Goal: Task Accomplishment & Management: Complete application form

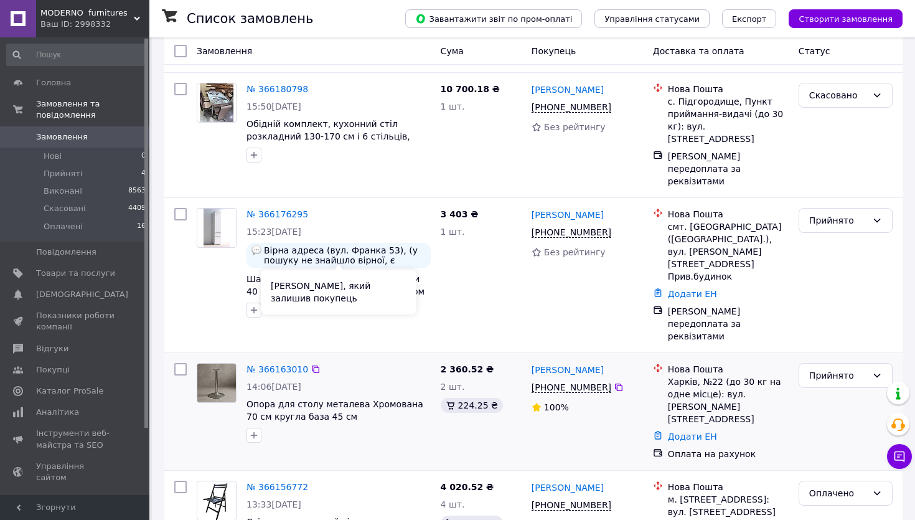
scroll to position [431, 0]
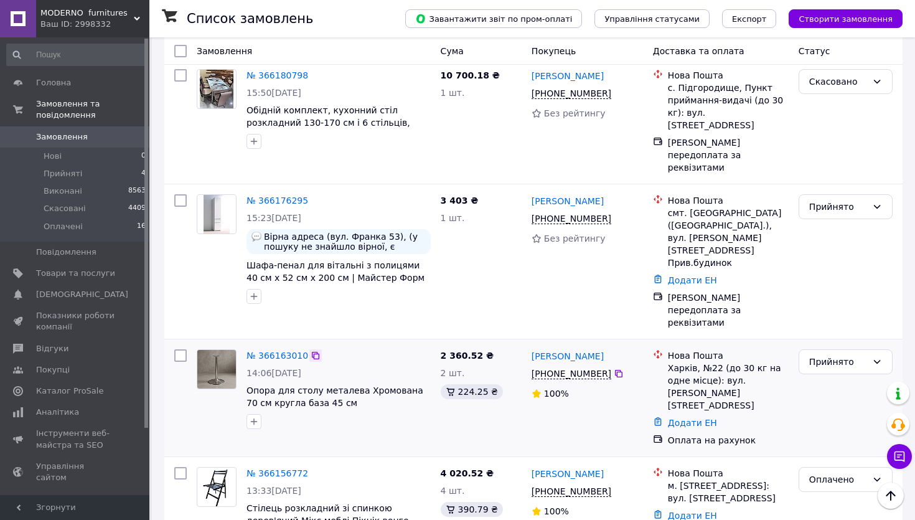
click at [318, 352] on icon at bounding box center [315, 355] width 7 height 7
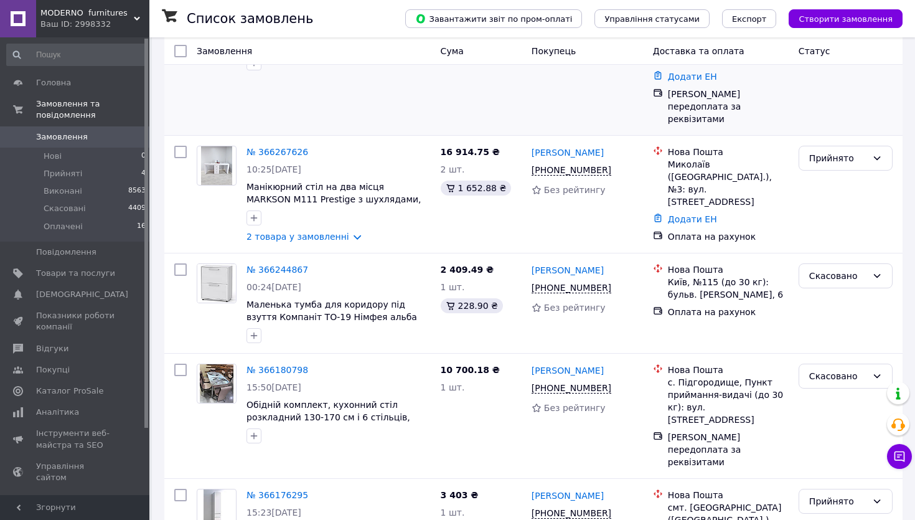
scroll to position [174, 0]
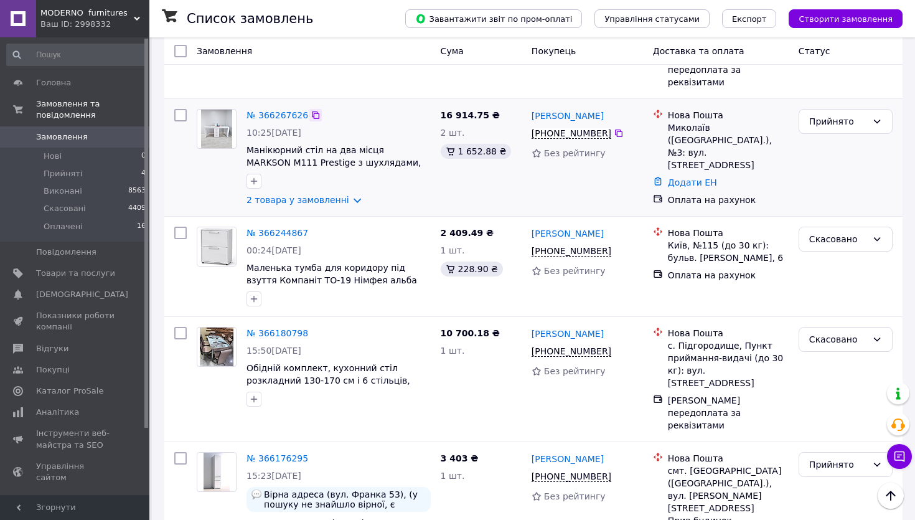
click at [321, 110] on icon at bounding box center [316, 115] width 10 height 10
click at [300, 110] on link "№ 366267626" at bounding box center [278, 115] width 62 height 10
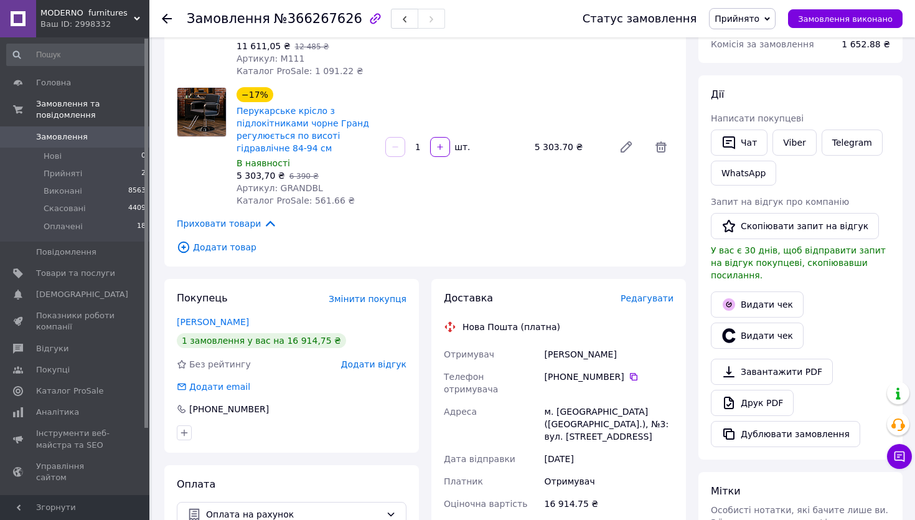
scroll to position [184, 0]
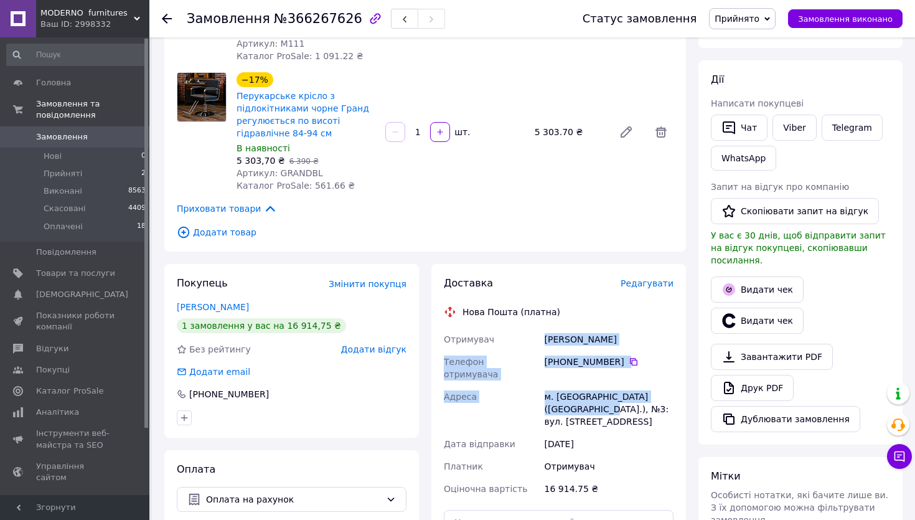
drag, startPoint x: 547, startPoint y: 372, endPoint x: 591, endPoint y: 443, distance: 83.6
click at [591, 443] on div "Отримувач [PERSON_NAME] Телефон отримувача [PHONE_NUMBER]   Адреса м. [GEOGRAPH…" at bounding box center [558, 414] width 235 height 172
copy div "[PERSON_NAME] Телефон отримувача [PHONE_NUMBER]   [GEOGRAPHIC_DATA] м. [GEOGRAP…"
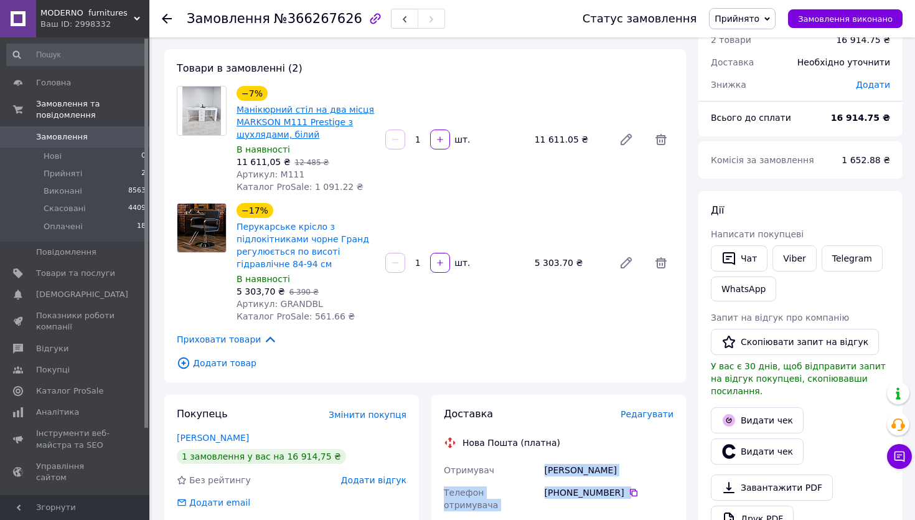
scroll to position [37, 0]
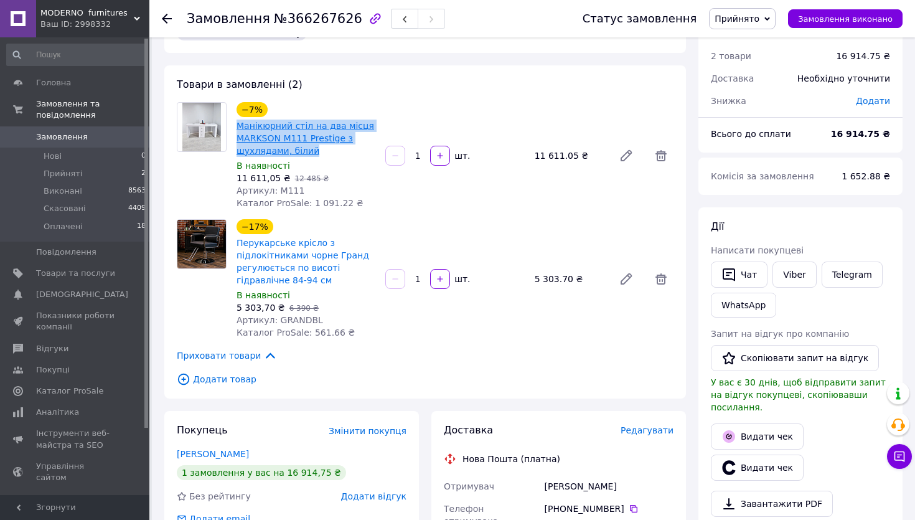
drag, startPoint x: 327, startPoint y: 159, endPoint x: 237, endPoint y: 133, distance: 93.4
click at [237, 133] on span "Манікюрний стіл на два місця MARKSON M111 Prestige з шухлядами, білий" at bounding box center [306, 138] width 139 height 37
copy link "Манікюрний стіл на два місця MARKSON M111 Prestige з шухлядами, білий"
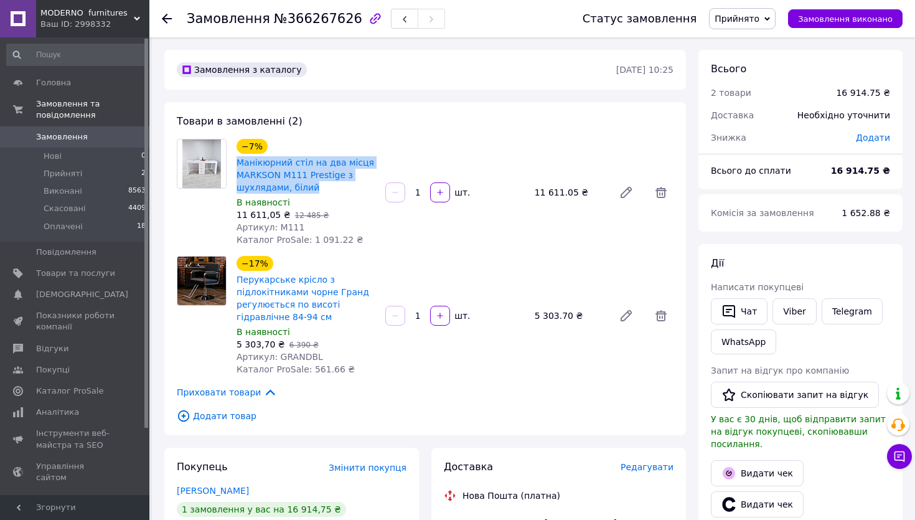
click at [55, 129] on link "Замовлення 0" at bounding box center [76, 136] width 153 height 21
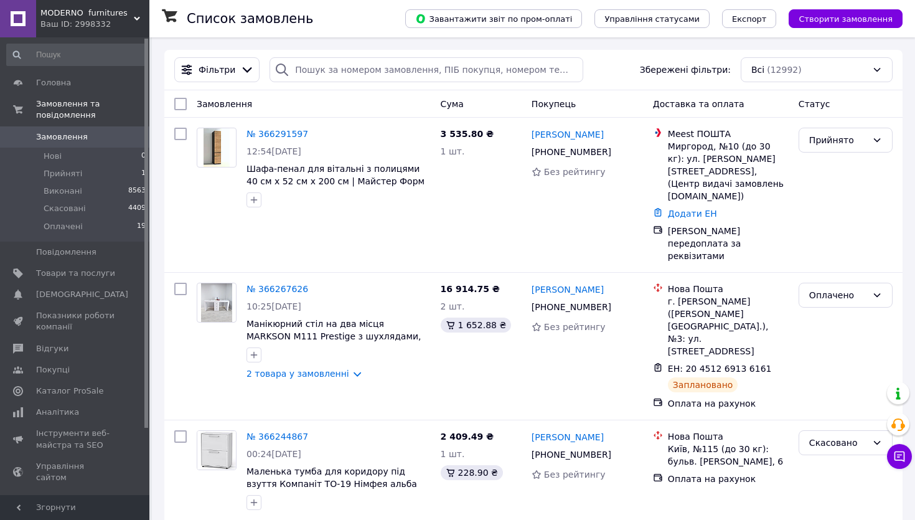
click at [843, 22] on span "Створити замовлення" at bounding box center [846, 18] width 94 height 9
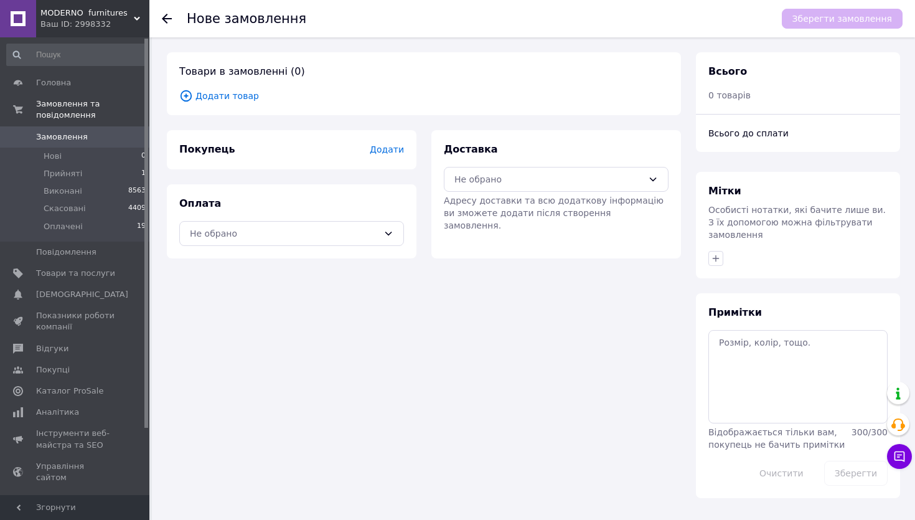
click at [377, 161] on div "Покупець Додати" at bounding box center [292, 149] width 250 height 39
click at [388, 148] on span "Додати" at bounding box center [387, 149] width 34 height 10
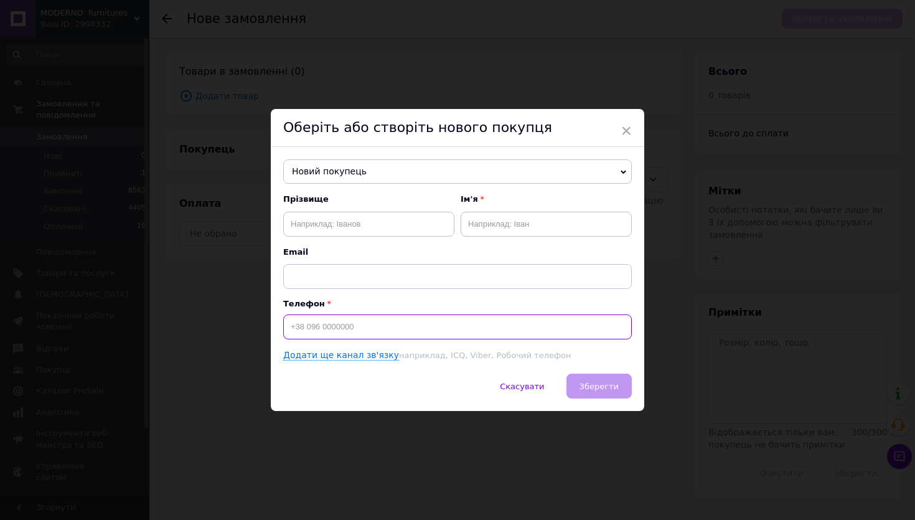
click at [304, 322] on input at bounding box center [457, 326] width 349 height 25
type input "="
type input "[PHONE_NUMBER]"
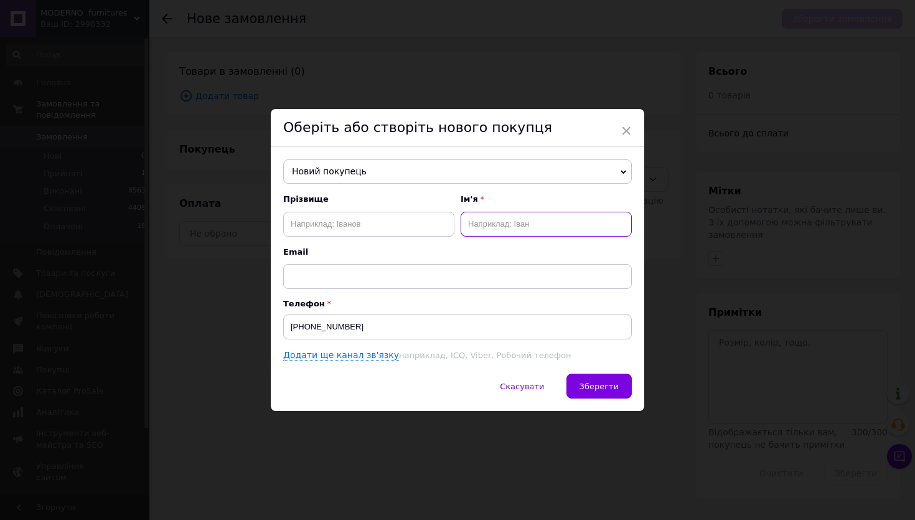
drag, startPoint x: 514, startPoint y: 225, endPoint x: 513, endPoint y: 241, distance: 16.2
click at [514, 225] on input "text" at bounding box center [546, 224] width 171 height 25
paste input "[PERSON_NAME]"
type input "[PERSON_NAME]"
click at [602, 388] on span "Зберегти" at bounding box center [599, 386] width 39 height 9
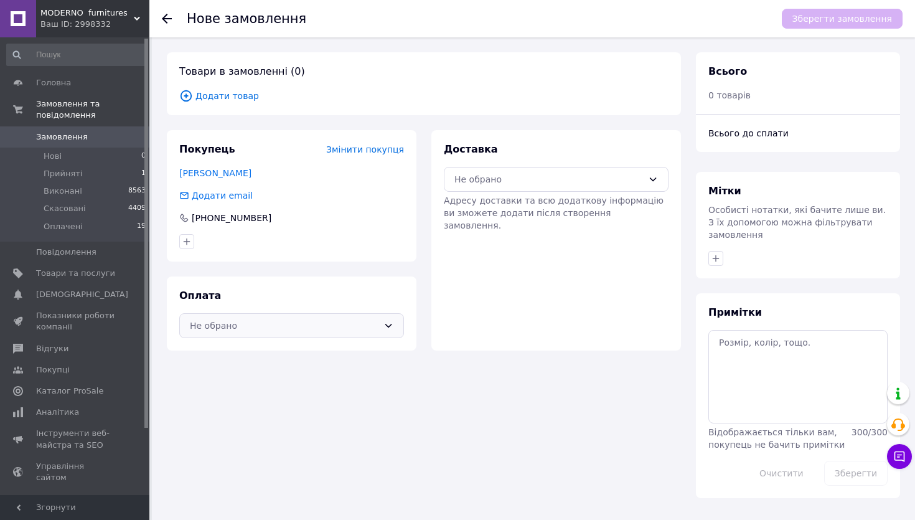
click at [355, 332] on div "Не обрано" at bounding box center [284, 326] width 189 height 14
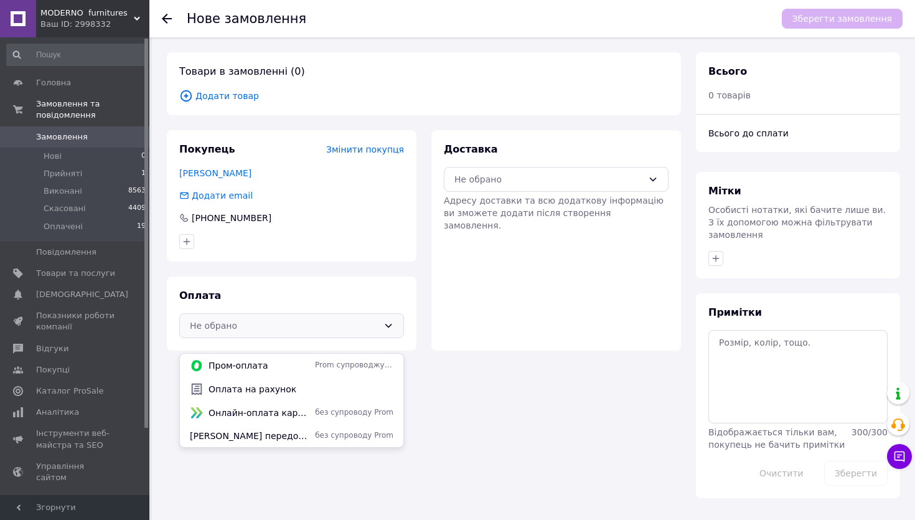
drag, startPoint x: 320, startPoint y: 390, endPoint x: 358, endPoint y: 346, distance: 58.3
click at [320, 390] on span "Оплата на рахунок" at bounding box center [301, 389] width 185 height 12
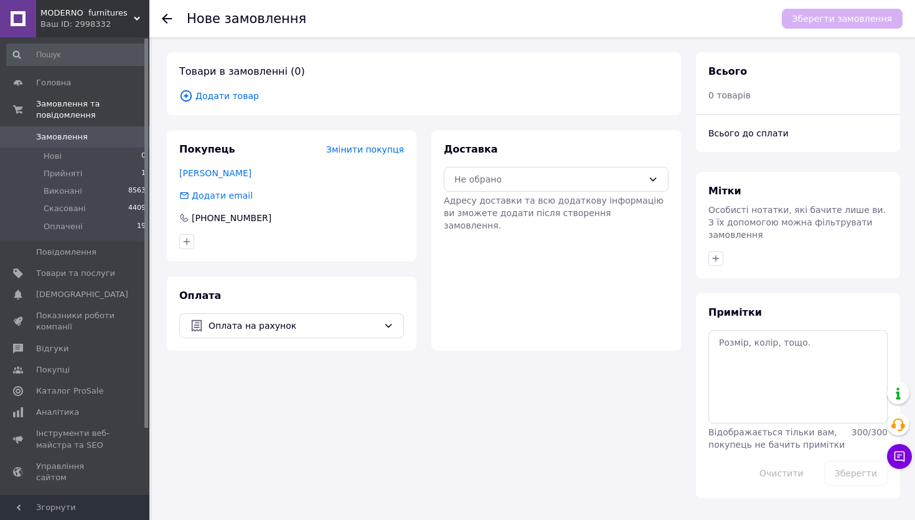
drag, startPoint x: 534, startPoint y: 180, endPoint x: 529, endPoint y: 197, distance: 18.1
click at [534, 181] on div "Не обрано" at bounding box center [548, 179] width 189 height 14
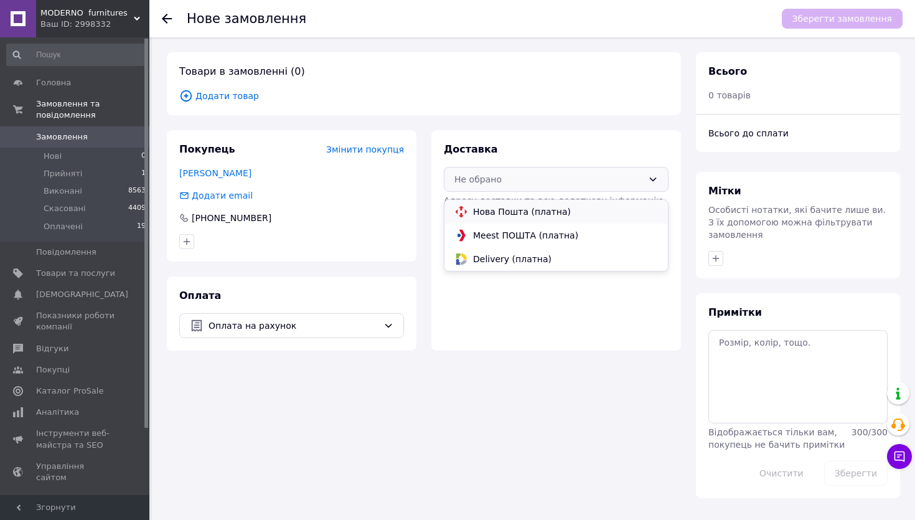
click at [525, 220] on div "Нова Пошта (платна)" at bounding box center [555, 212] width 223 height 24
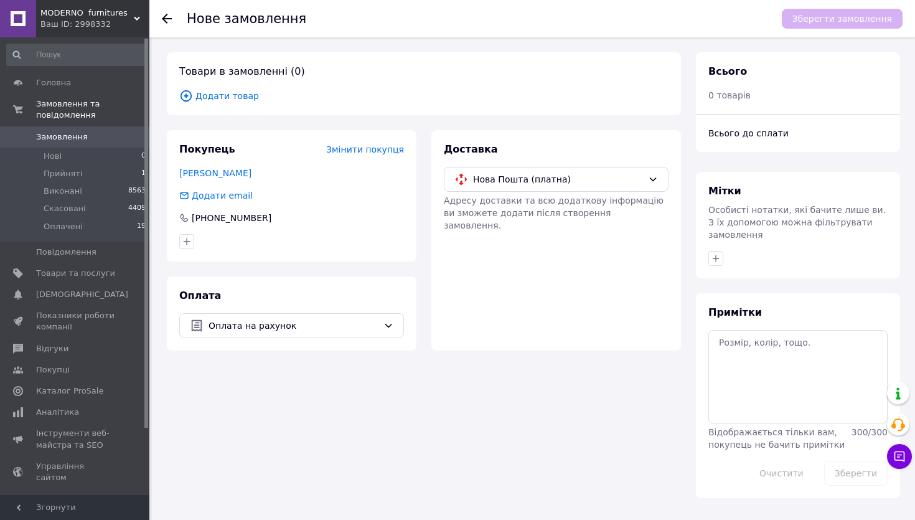
click at [212, 101] on span "Додати товар" at bounding box center [423, 96] width 489 height 14
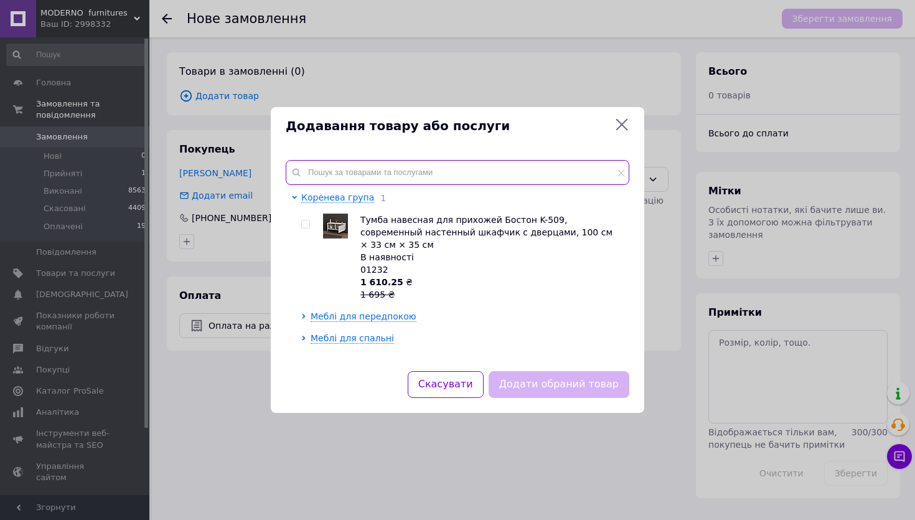
click at [339, 164] on input "text" at bounding box center [458, 172] width 344 height 25
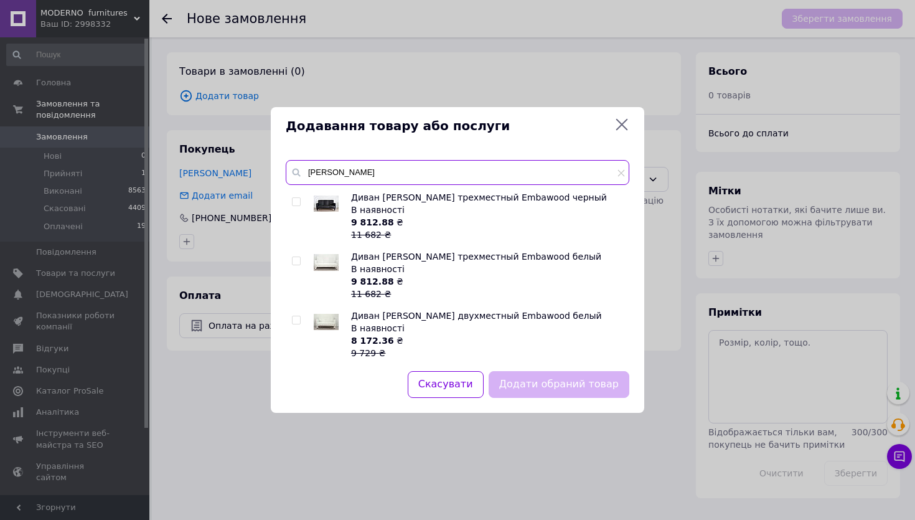
type input "[PERSON_NAME]"
drag, startPoint x: 293, startPoint y: 334, endPoint x: 301, endPoint y: 332, distance: 8.2
click at [293, 324] on input "checkbox" at bounding box center [296, 320] width 8 height 8
checkbox input "true"
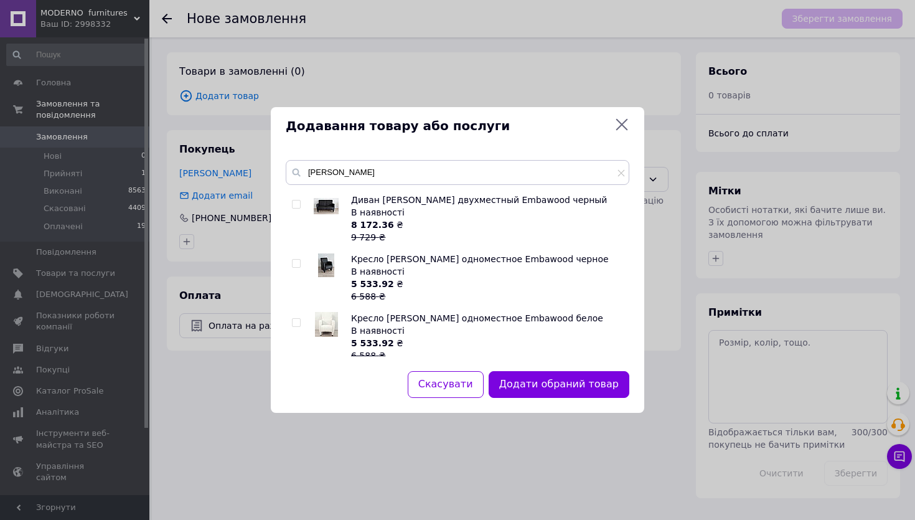
scroll to position [194, 0]
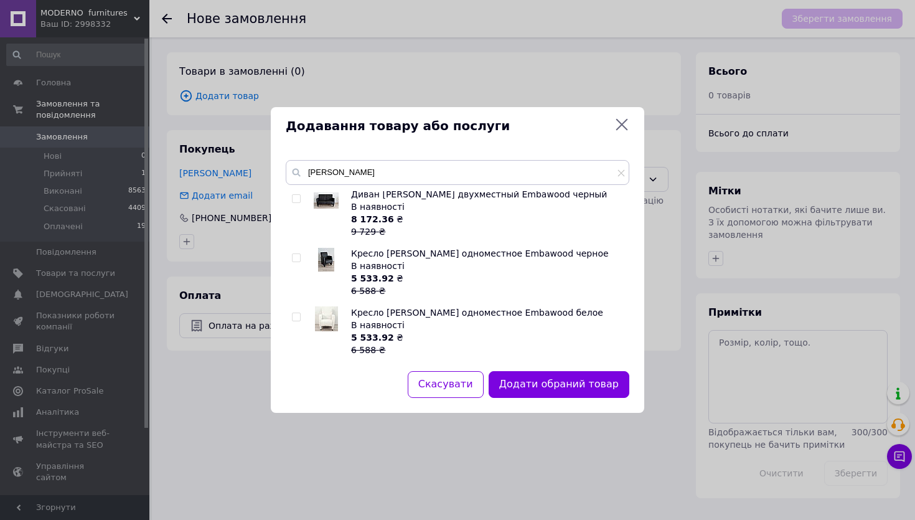
drag, startPoint x: 297, startPoint y: 336, endPoint x: 368, endPoint y: 365, distance: 76.5
click at [298, 321] on input "checkbox" at bounding box center [296, 317] width 8 height 8
checkbox input "true"
click at [562, 385] on button "Додати обрані товари" at bounding box center [560, 384] width 137 height 27
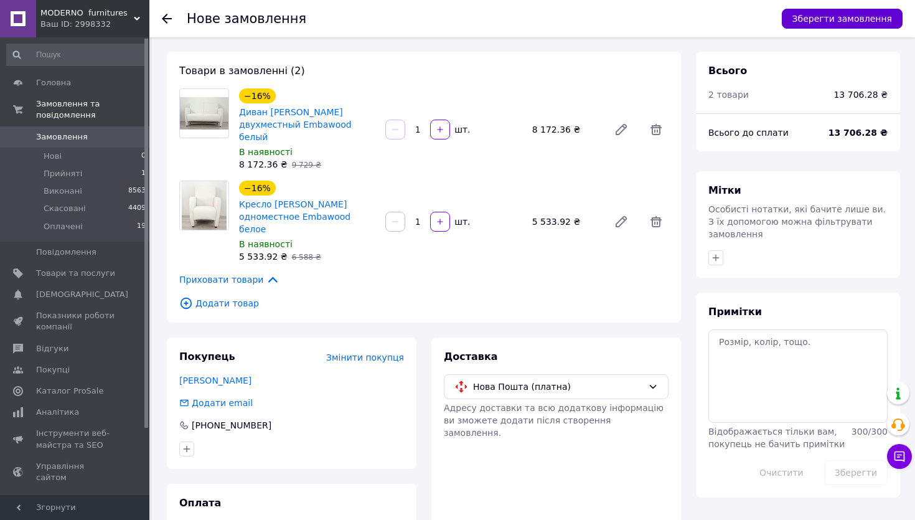
click at [808, 22] on button "Зберегти замовлення" at bounding box center [842, 19] width 121 height 20
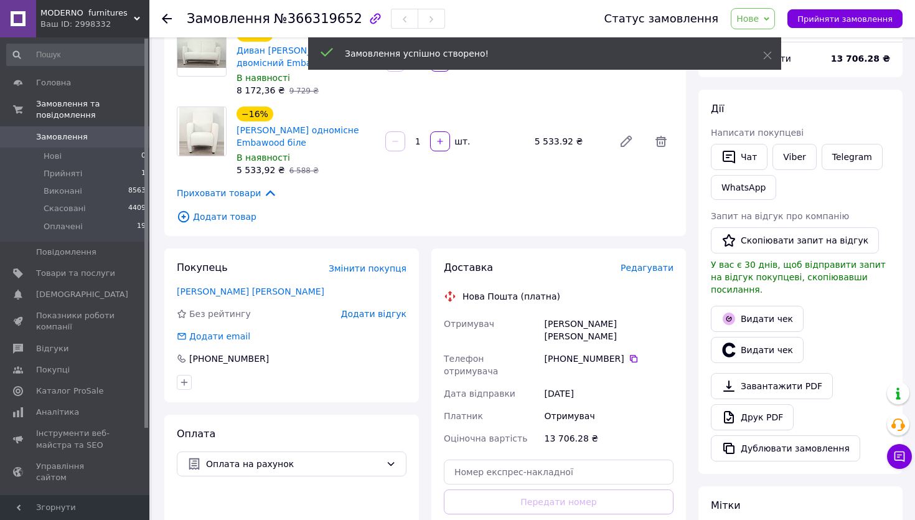
scroll to position [120, 0]
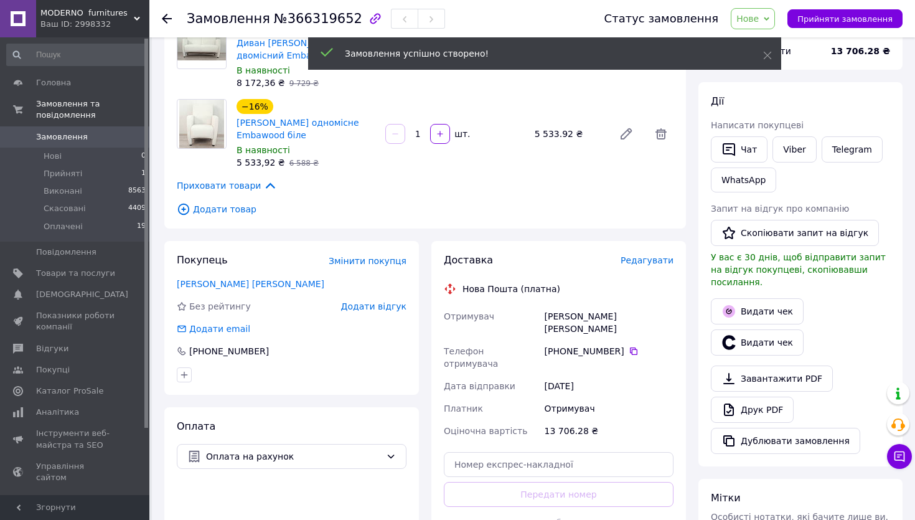
click at [646, 265] on span "Редагувати" at bounding box center [647, 260] width 53 height 10
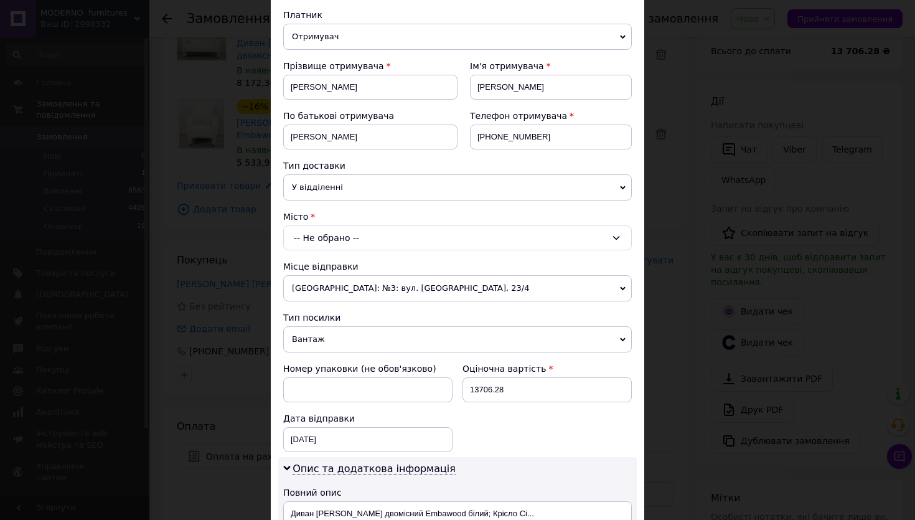
scroll to position [143, 0]
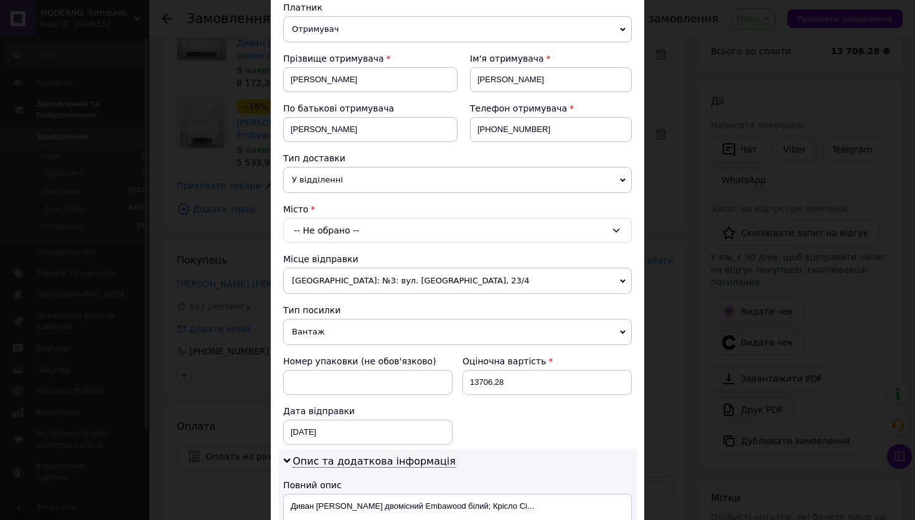
click at [360, 242] on div "-- Не обрано --" at bounding box center [457, 230] width 349 height 25
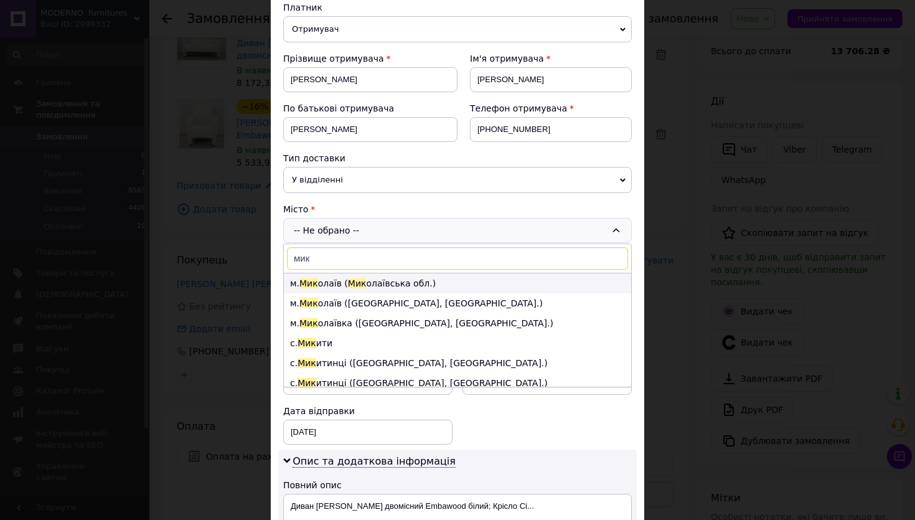
type input "мик"
click at [333, 293] on li "м. Мик олаїв ( [GEOGRAPHIC_DATA].)" at bounding box center [457, 283] width 347 height 20
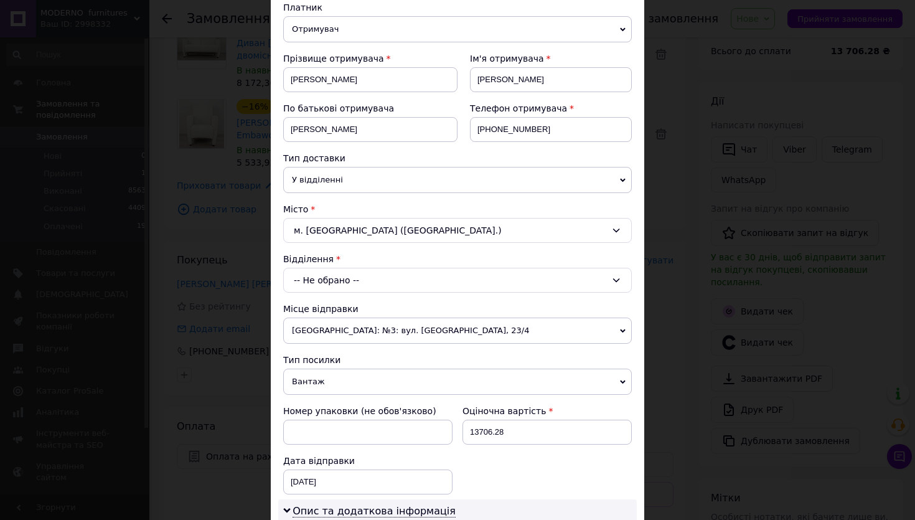
click at [328, 293] on div "-- Не обрано --" at bounding box center [457, 280] width 349 height 25
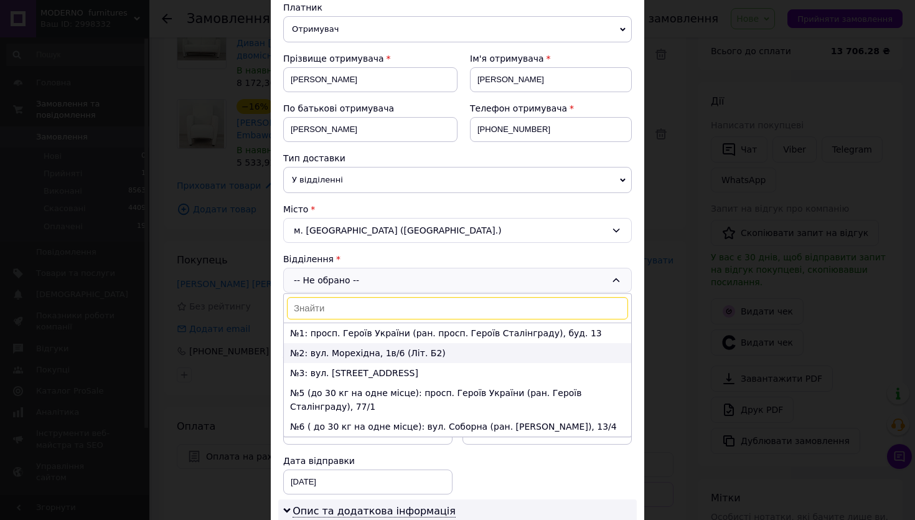
click at [353, 363] on li "№2: вул. Морехідна, 1в/6 (Літ. Б2)" at bounding box center [457, 353] width 347 height 20
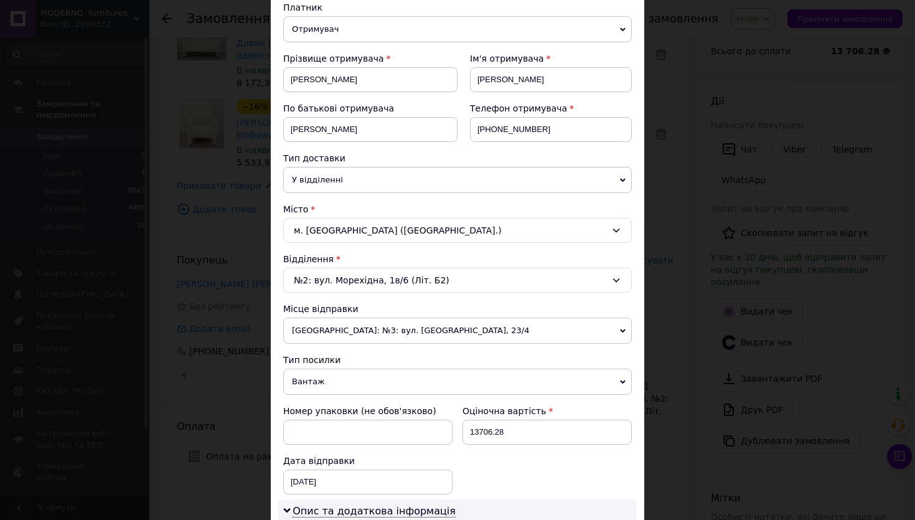
scroll to position [524, 0]
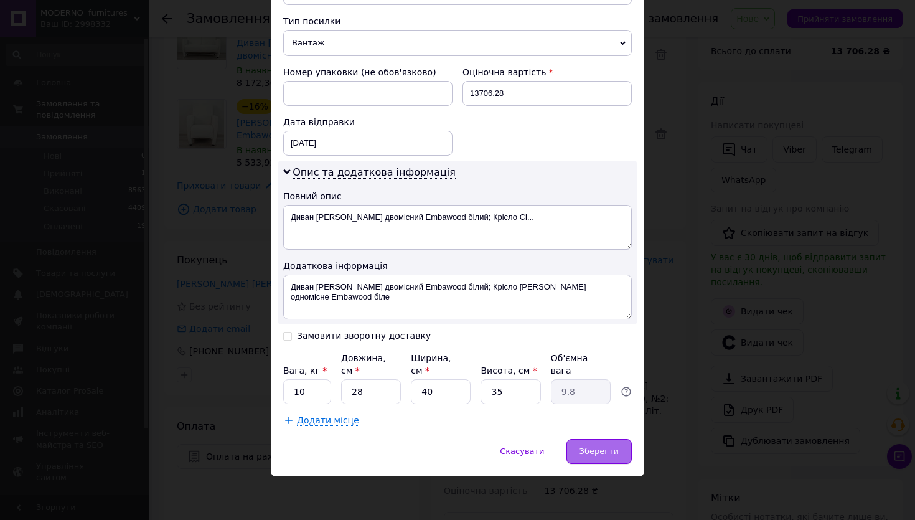
click at [603, 448] on span "Зберегти" at bounding box center [599, 450] width 39 height 9
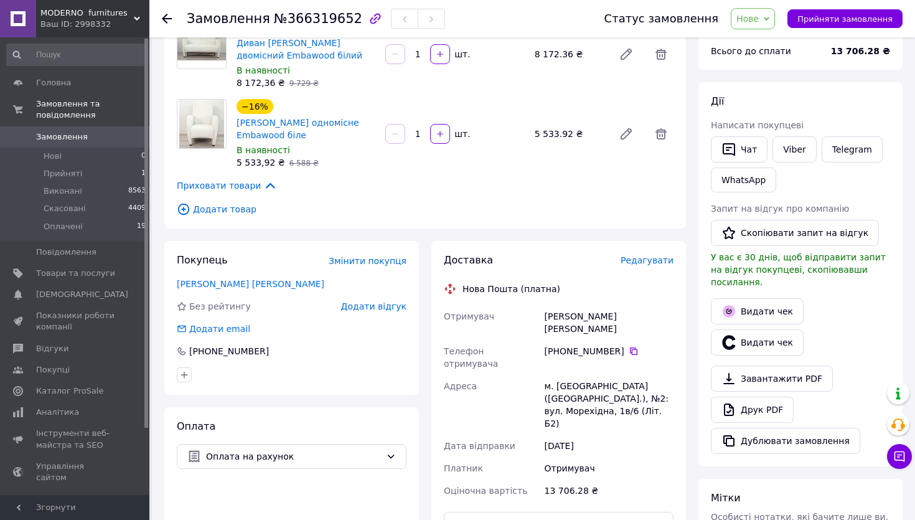
click at [307, 16] on span "№366319652" at bounding box center [318, 18] width 88 height 15
drag, startPoint x: 307, startPoint y: 16, endPoint x: 294, endPoint y: 8, distance: 15.1
click at [307, 16] on span "№366319652" at bounding box center [318, 18] width 88 height 15
copy span "366319652"
drag, startPoint x: 317, startPoint y: 58, endPoint x: 234, endPoint y: 50, distance: 83.1
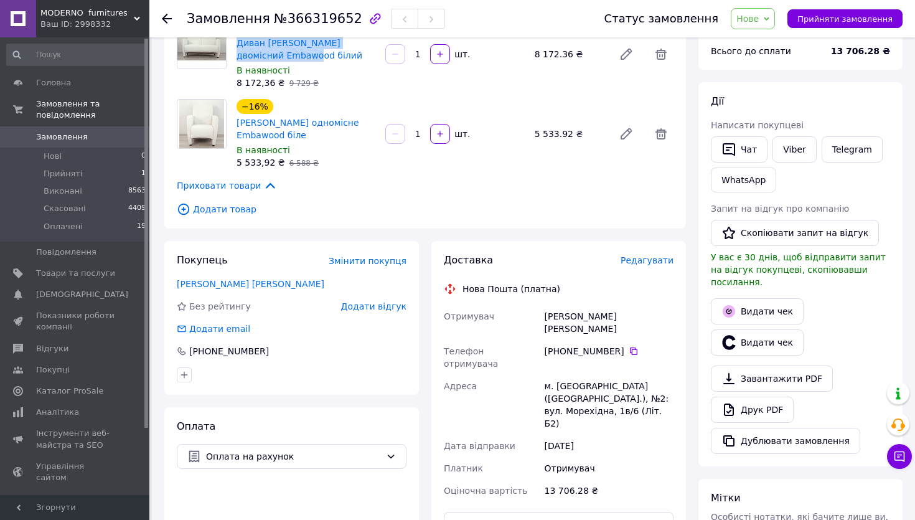
click at [234, 50] on div "−16% Диван [PERSON_NAME] двомісний Embawood білий В наявності 8 172,36 ₴   9 72…" at bounding box center [306, 54] width 149 height 75
copy link "Диван [PERSON_NAME] двомісний Embawood білий"
